Goal: Find specific page/section: Find specific page/section

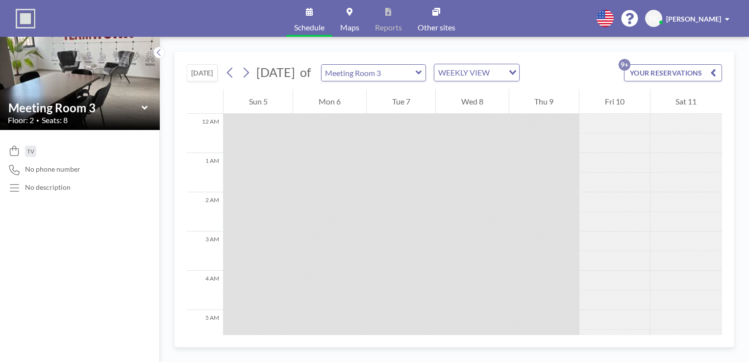
scroll to position [441, 0]
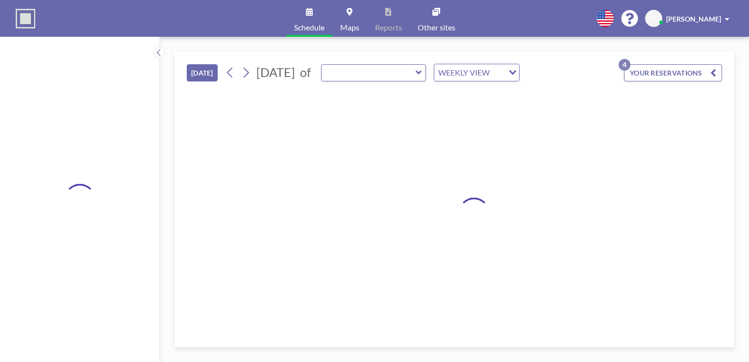
type input "Meeting Room 3"
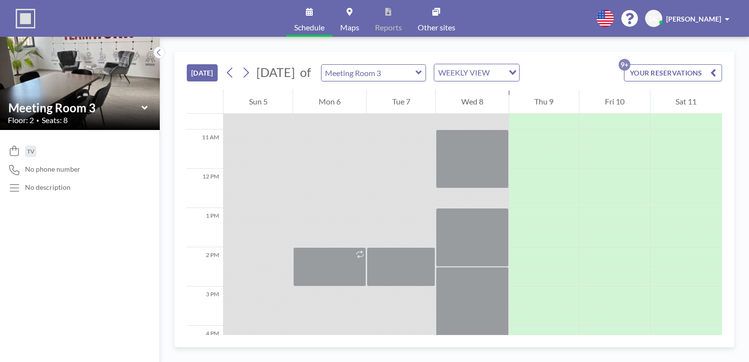
scroll to position [490, 0]
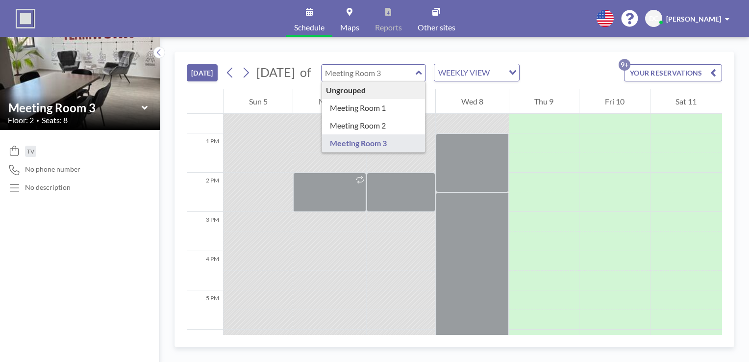
click at [415, 73] on input "text" at bounding box center [368, 73] width 94 height 16
type input "Meeting Room 2"
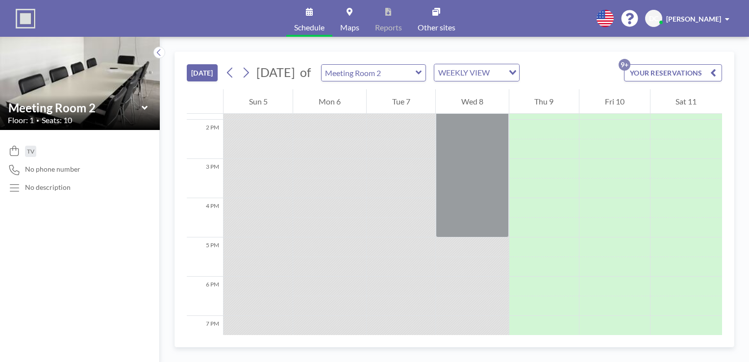
scroll to position [588, 0]
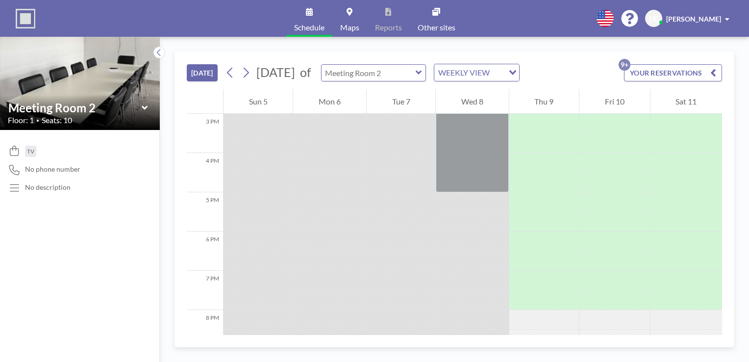
click at [415, 76] on input "text" at bounding box center [368, 73] width 94 height 16
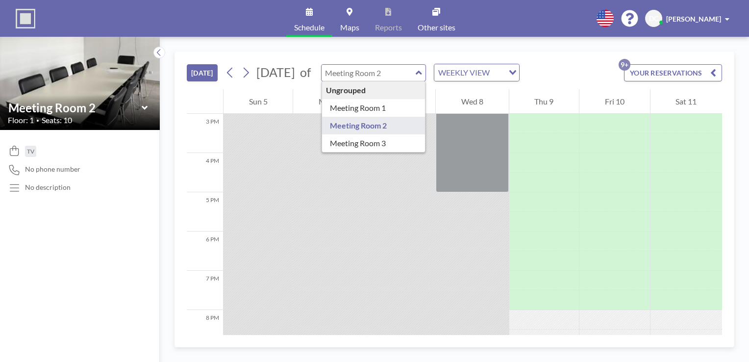
type input "Meeting Room 1"
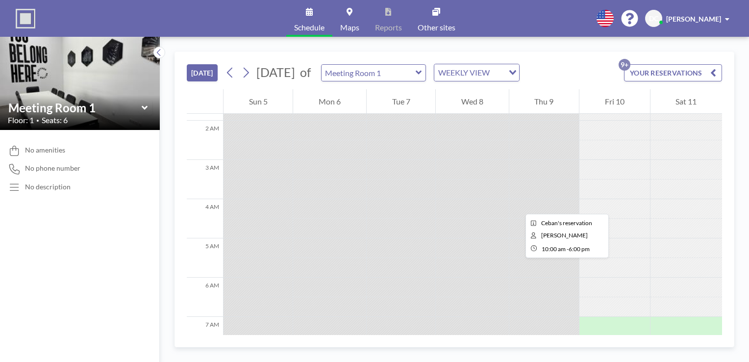
scroll to position [0, 0]
